Goal: Navigation & Orientation: Find specific page/section

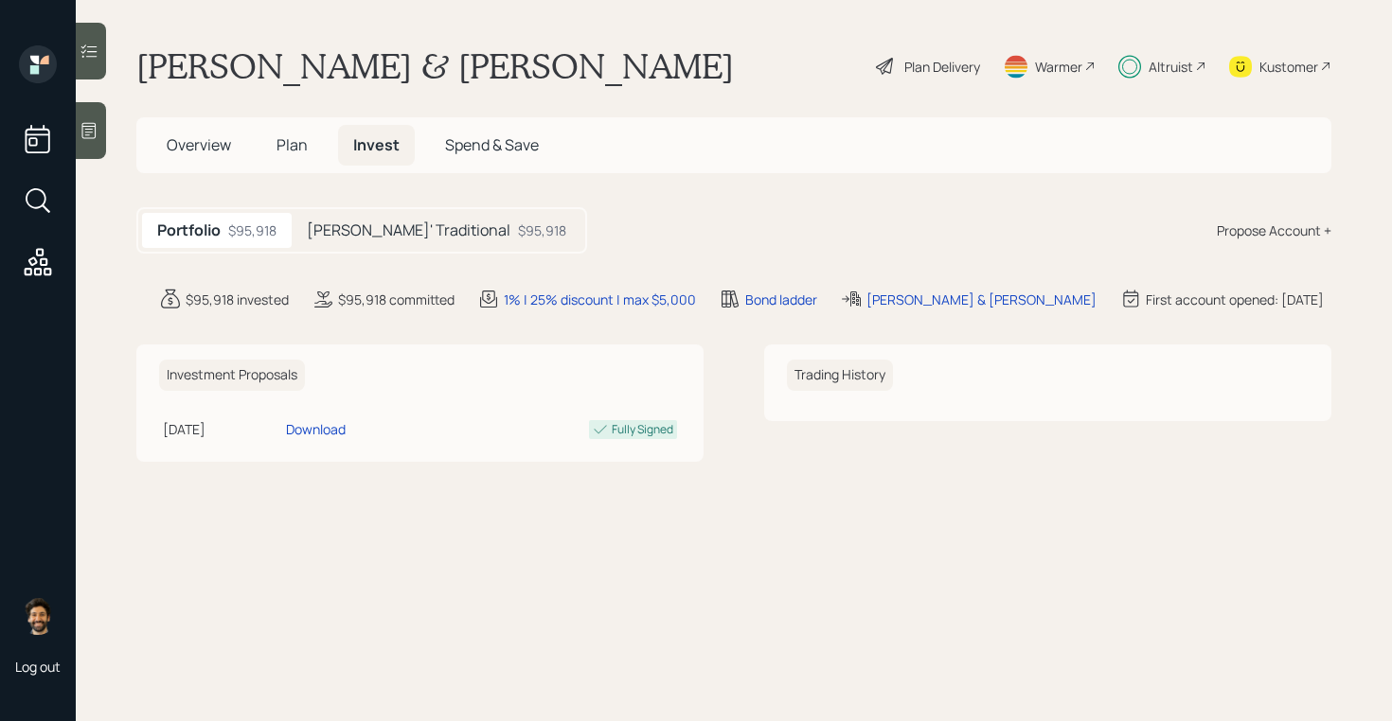
click at [360, 214] on div "[PERSON_NAME]' Traditional $95,918" at bounding box center [437, 230] width 290 height 35
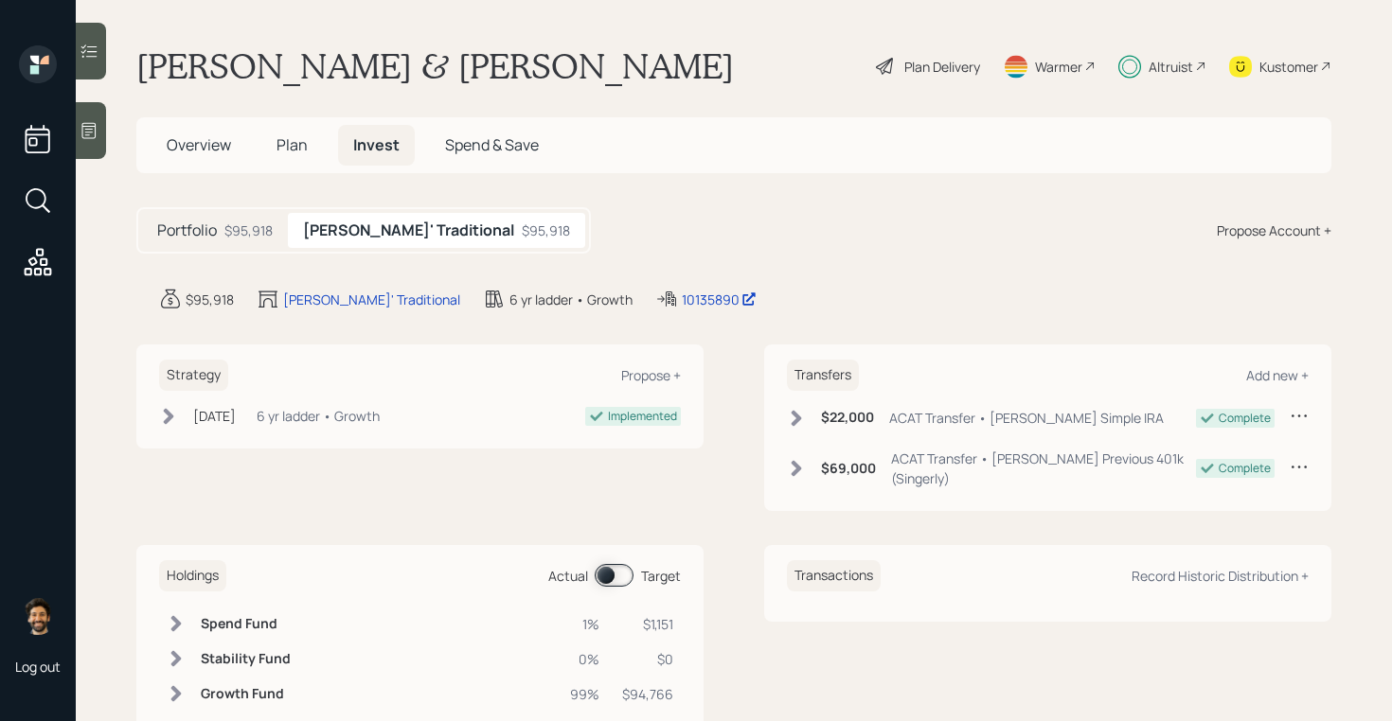
click at [309, 151] on h5 "Plan" at bounding box center [292, 145] width 62 height 41
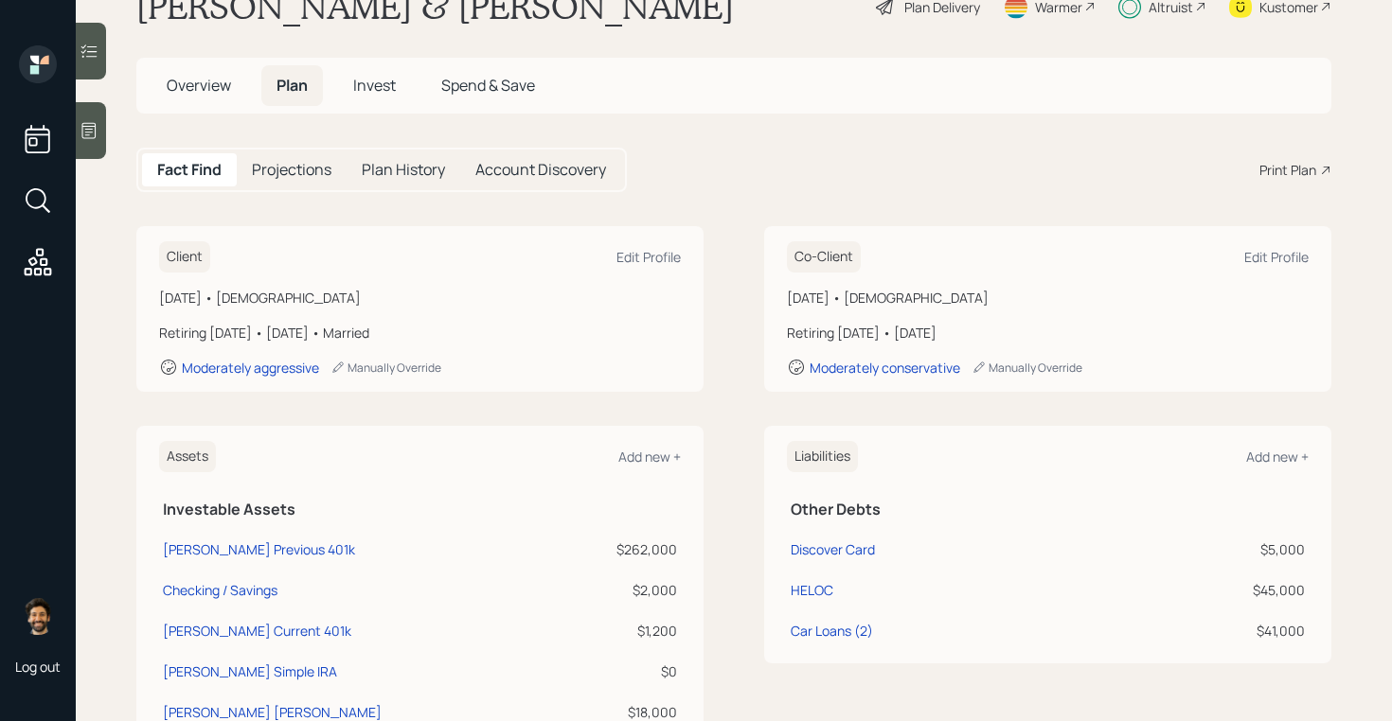
scroll to position [49, 0]
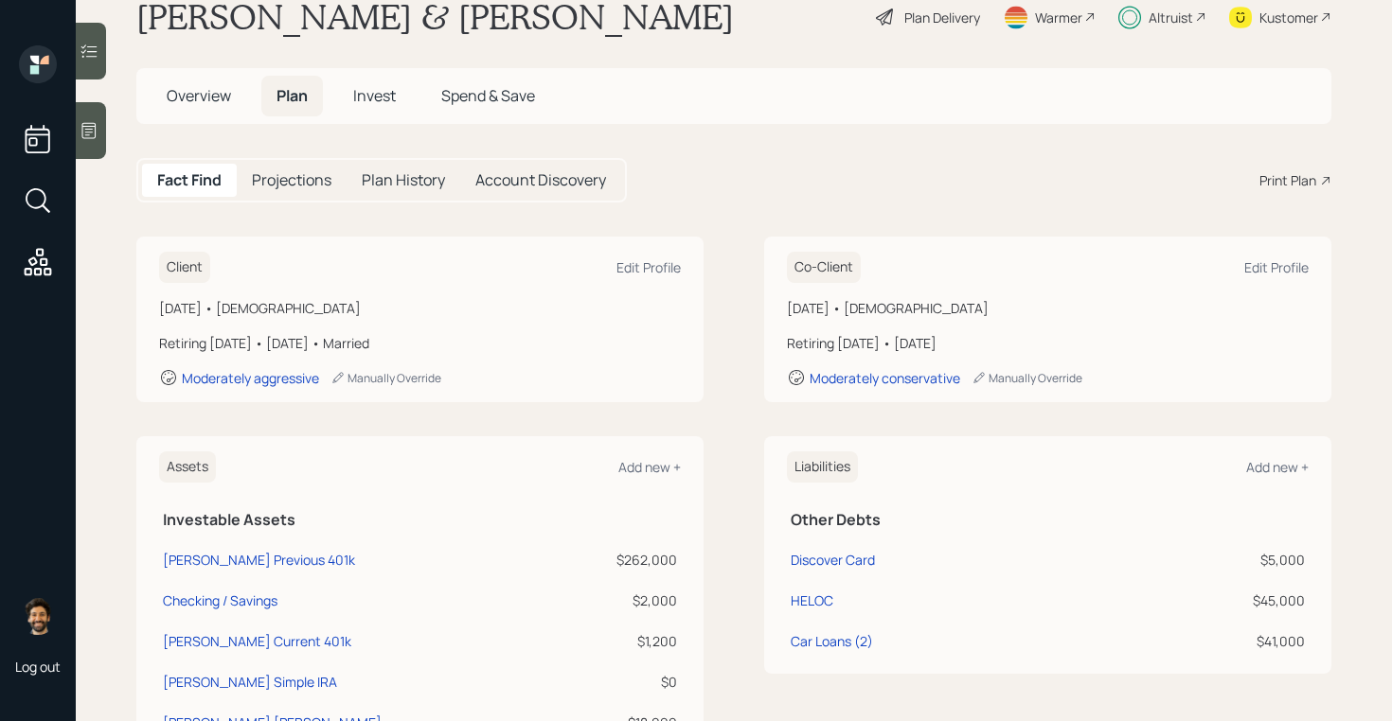
click at [378, 86] on span "Invest" at bounding box center [374, 95] width 43 height 21
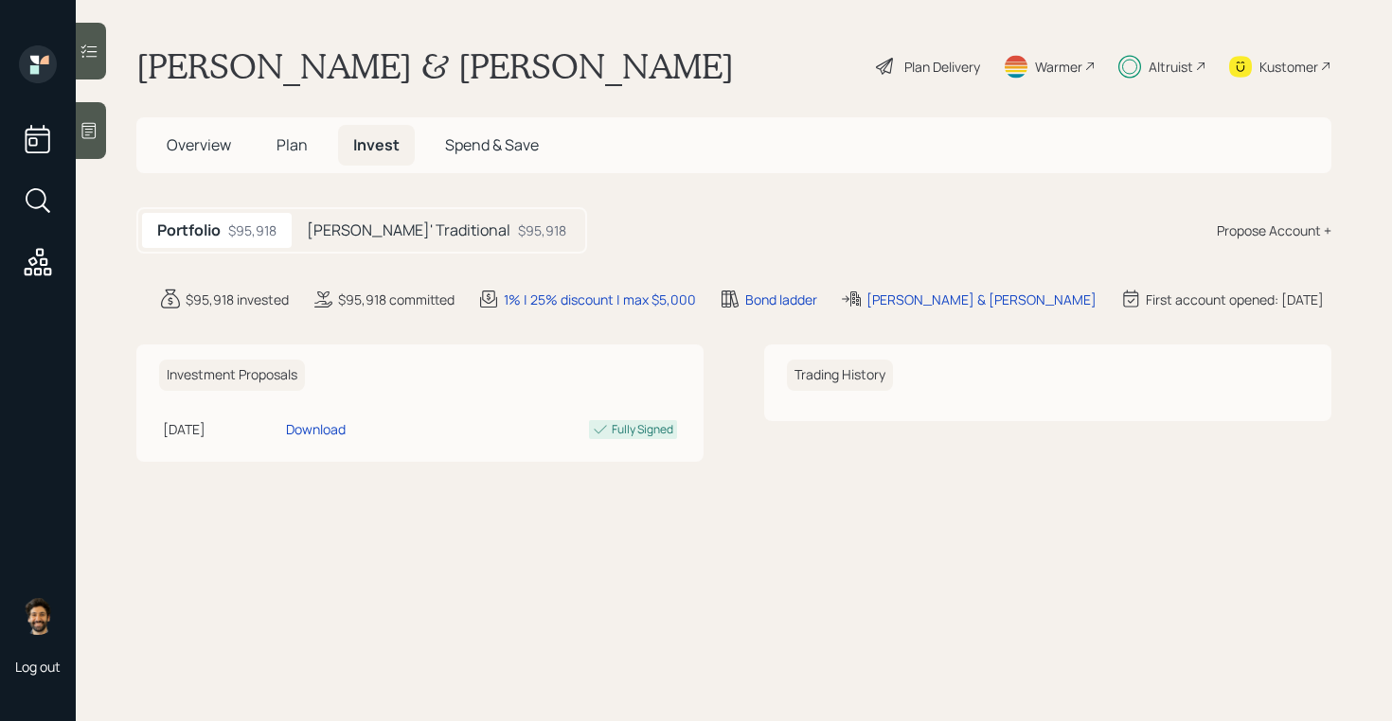
click at [350, 206] on main "[PERSON_NAME] & [PERSON_NAME] Plan Delivery Warmer Altruist Kustomer Overview P…" at bounding box center [734, 360] width 1316 height 721
click at [350, 228] on h5 "[PERSON_NAME]' Traditional" at bounding box center [409, 231] width 204 height 18
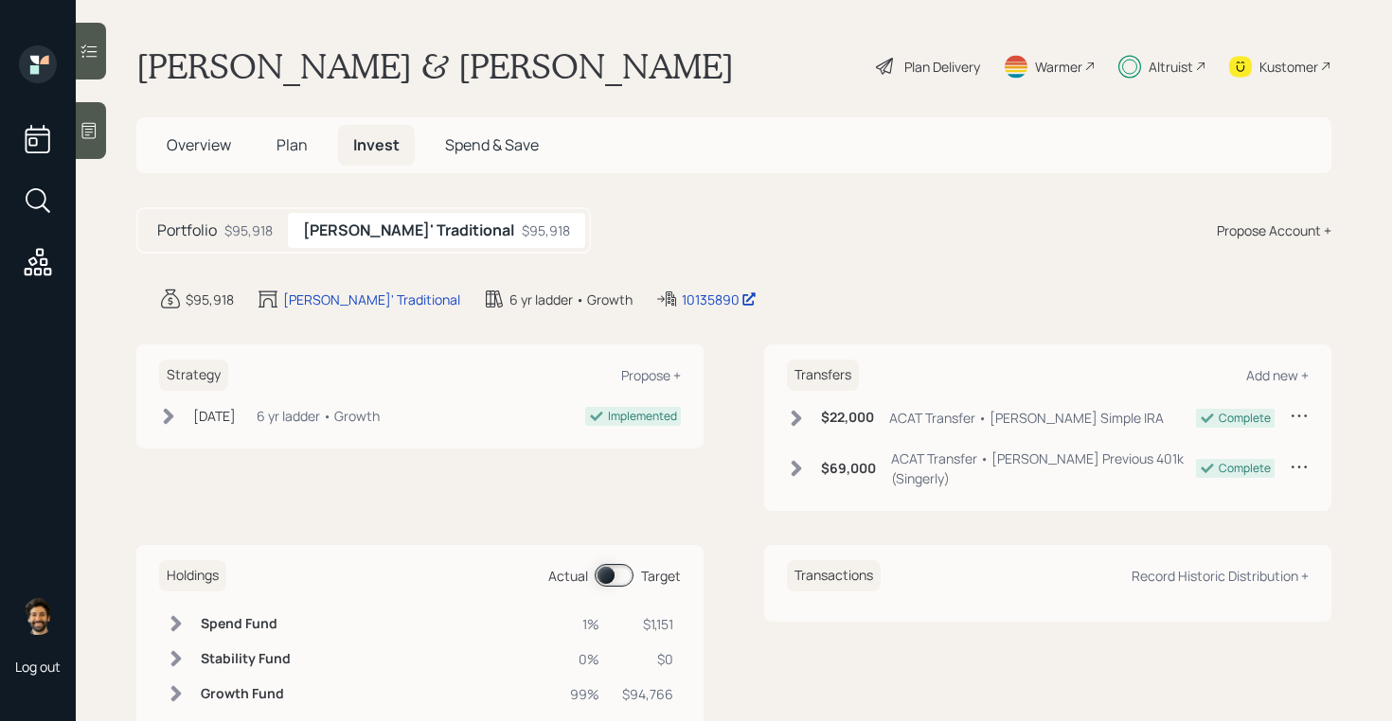
click at [1148, 66] on div "Altruist" at bounding box center [1170, 67] width 44 height 20
